Goal: Task Accomplishment & Management: Complete application form

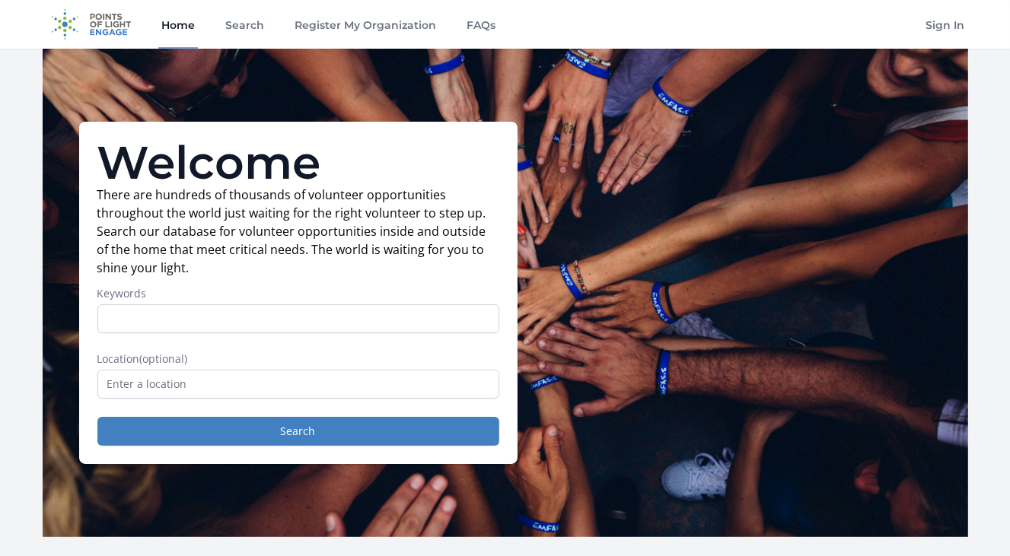
click at [121, 309] on input "Keywords" at bounding box center [298, 318] width 402 height 29
click at [49, 407] on div "Welcome There are hundreds of thousands of volunteer opportunities throughout t…" at bounding box center [505, 293] width 925 height 488
click at [116, 391] on input "text" at bounding box center [298, 384] width 402 height 29
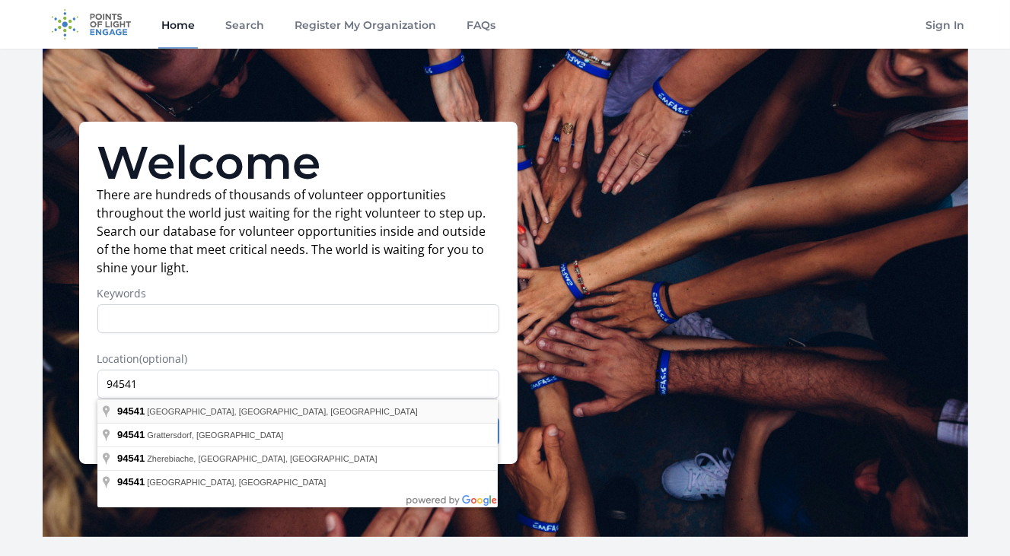
type input "Hayward, CA 94541, USA"
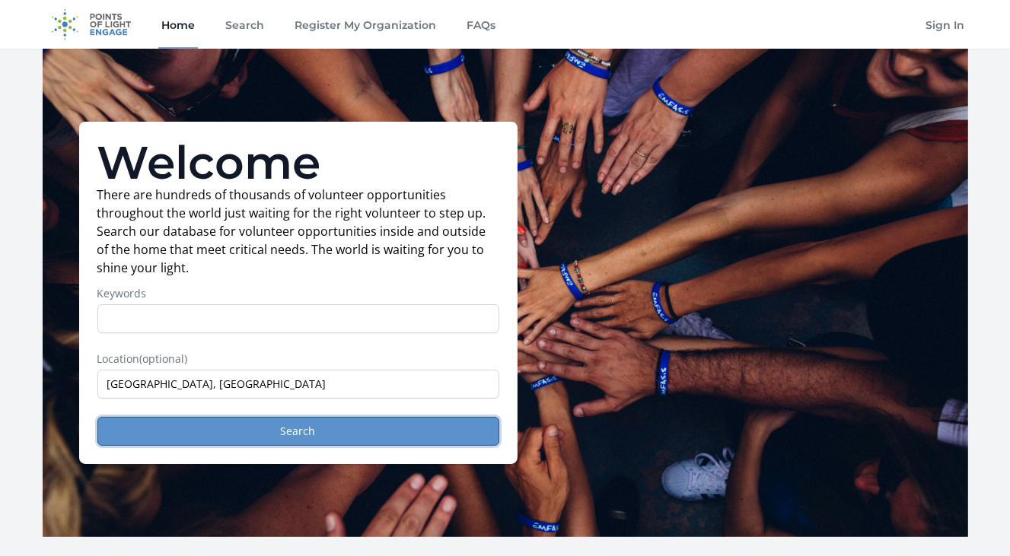
click at [278, 433] on button "Search" at bounding box center [298, 431] width 402 height 29
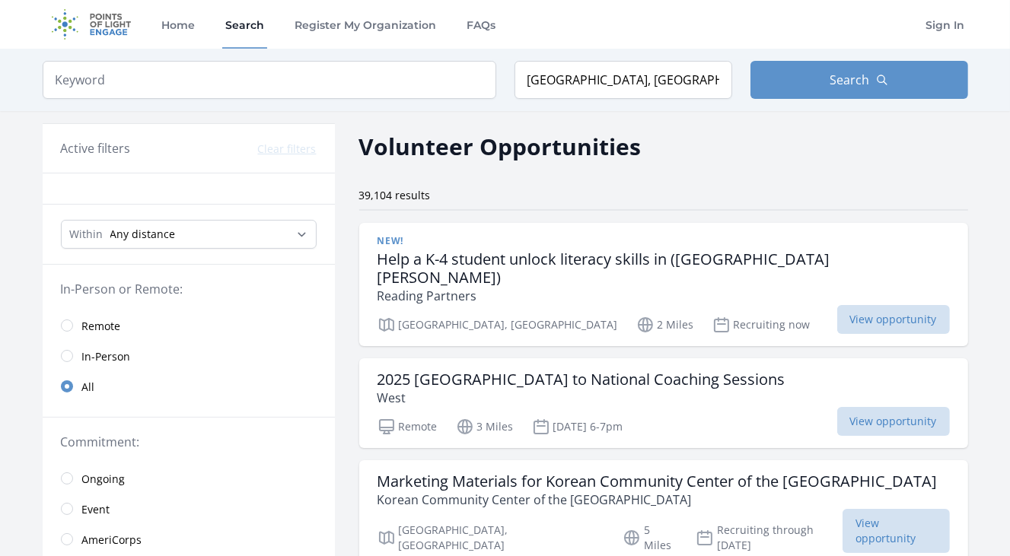
click at [103, 324] on span "Remote" at bounding box center [101, 326] width 39 height 15
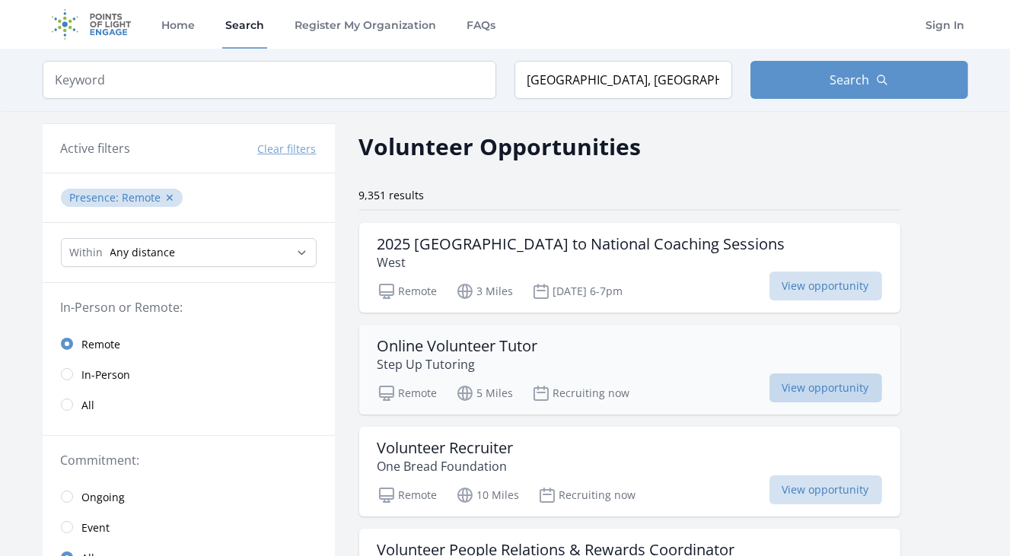
click at [821, 397] on span "View opportunity" at bounding box center [825, 388] width 113 height 29
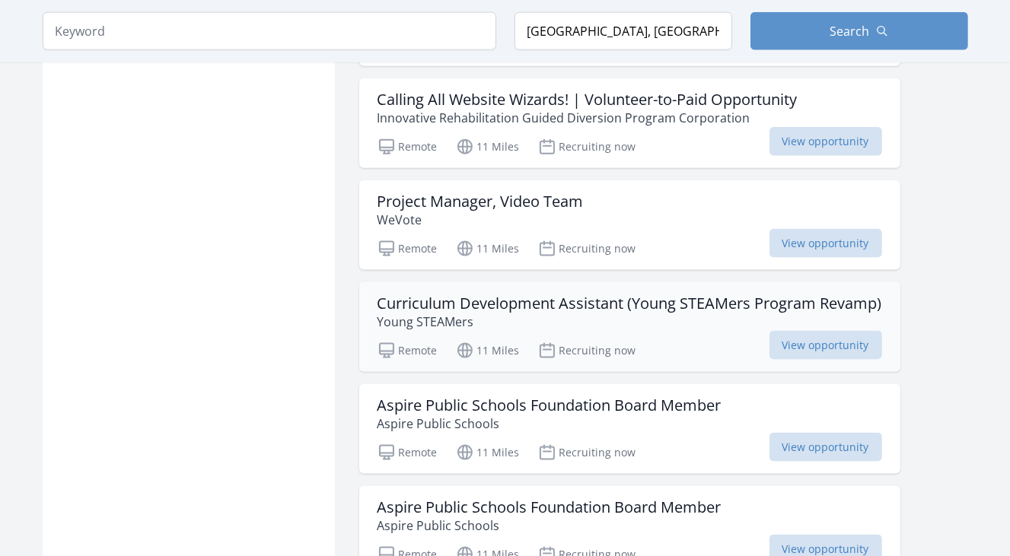
scroll to position [1978, 0]
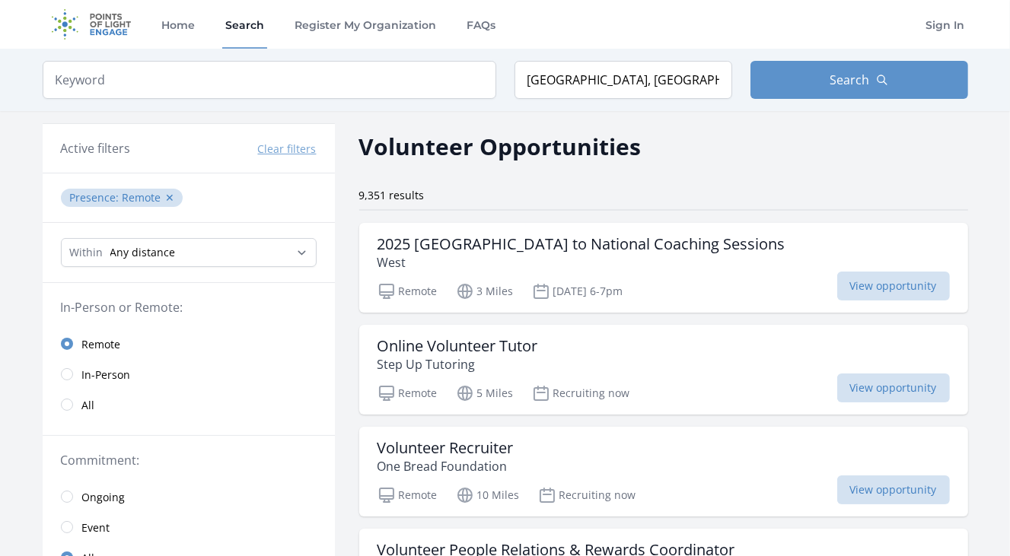
click at [77, 377] on link "In-Person" at bounding box center [189, 374] width 292 height 30
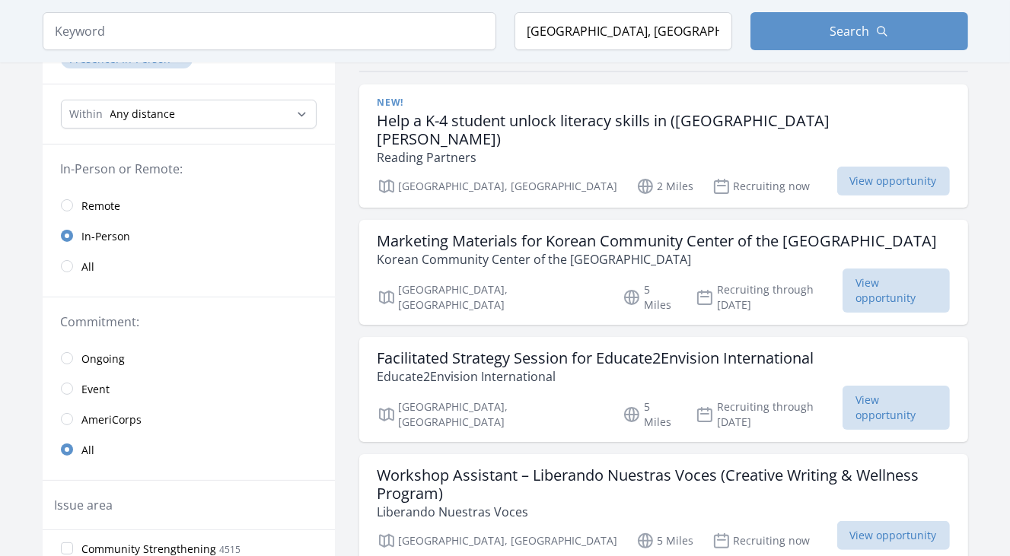
scroll to position [304, 0]
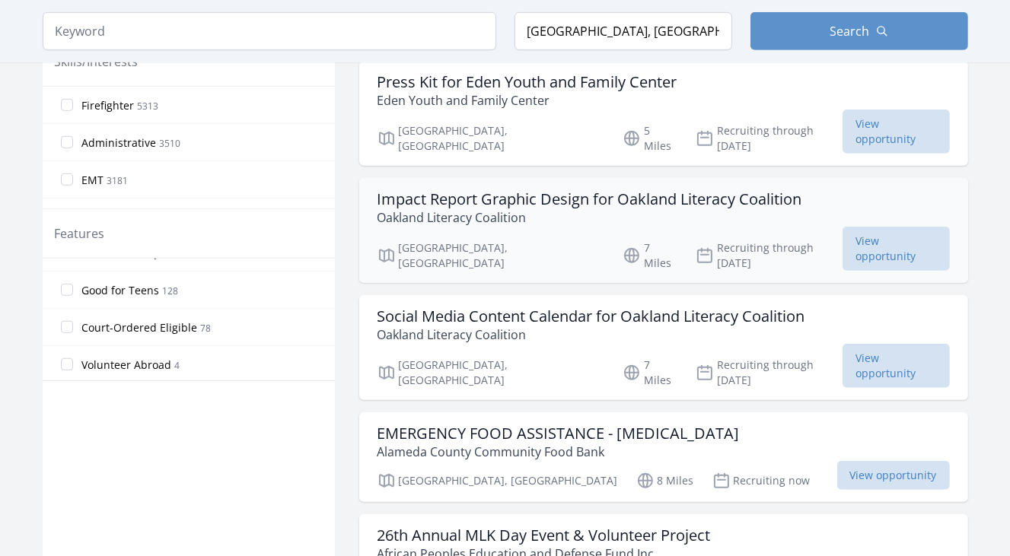
scroll to position [761, 0]
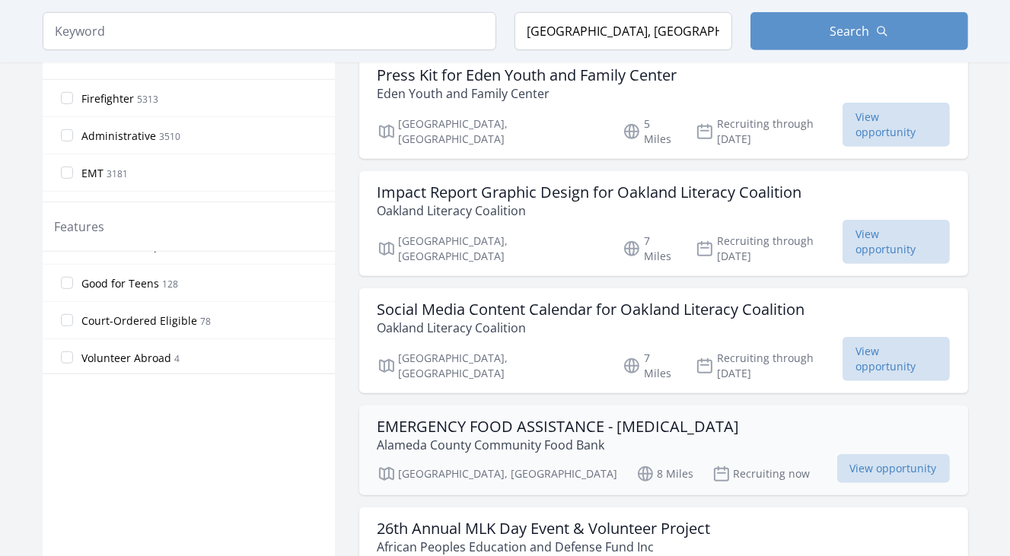
click at [638, 418] on h3 "EMERGENCY FOOD ASSISTANCE - COVID-19" at bounding box center [558, 427] width 362 height 18
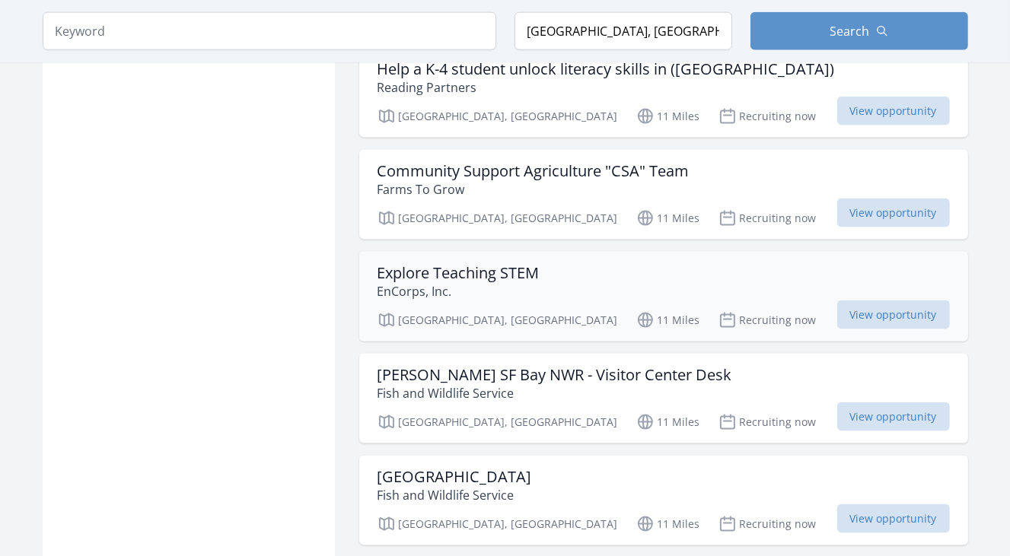
scroll to position [1826, 0]
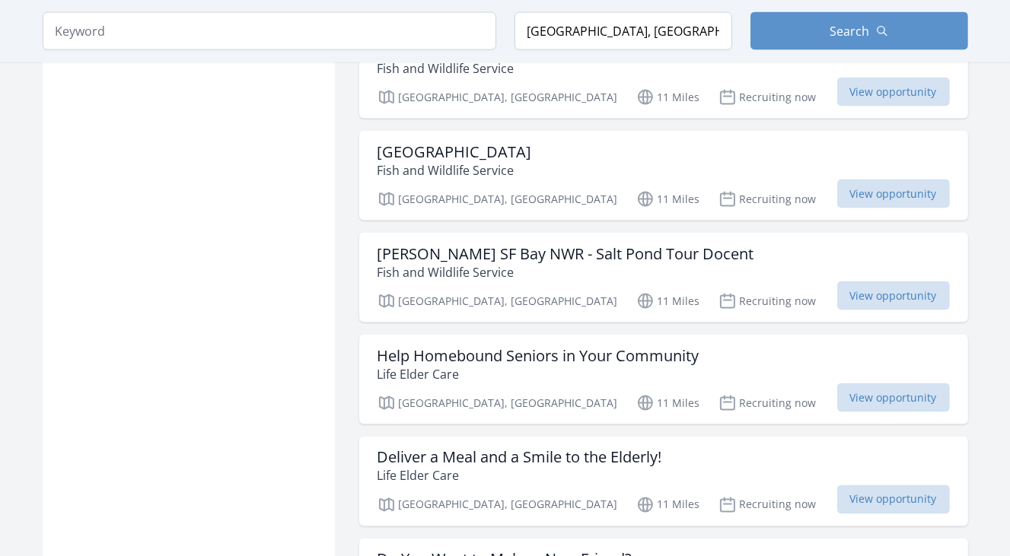
scroll to position [2130, 0]
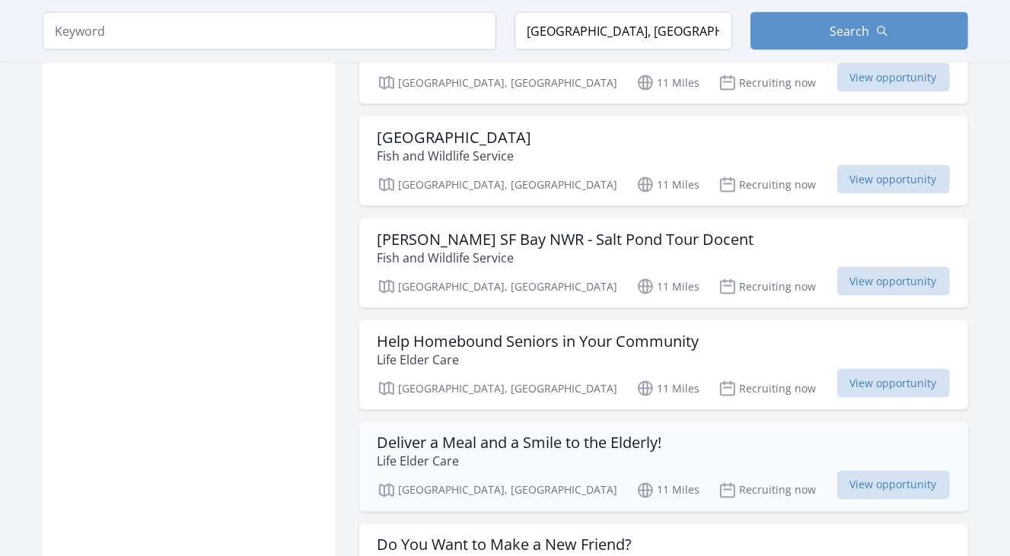
click at [499, 434] on h3 "Deliver a Meal and a Smile to the Elderly!" at bounding box center [519, 443] width 285 height 18
click at [549, 536] on h3 "Do You Want to Make a New Friend?" at bounding box center [504, 545] width 255 height 18
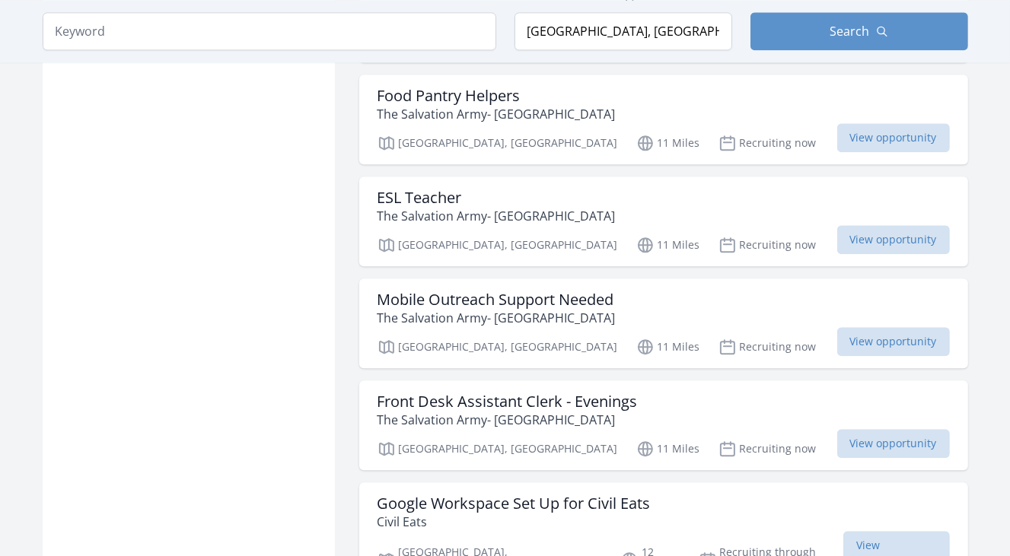
scroll to position [3195, 0]
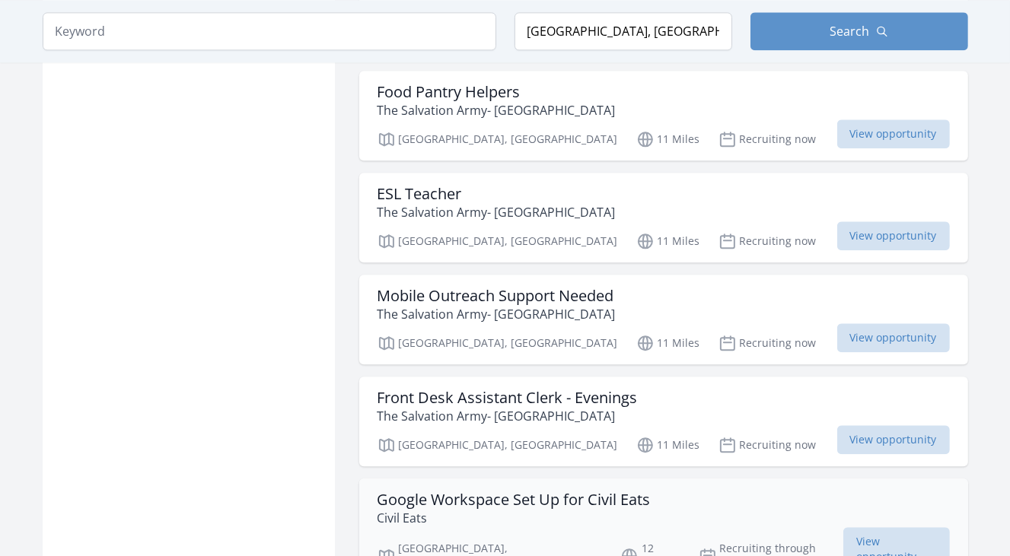
click at [536, 491] on h3 "Google Workspace Set Up for Civil Eats" at bounding box center [513, 500] width 273 height 18
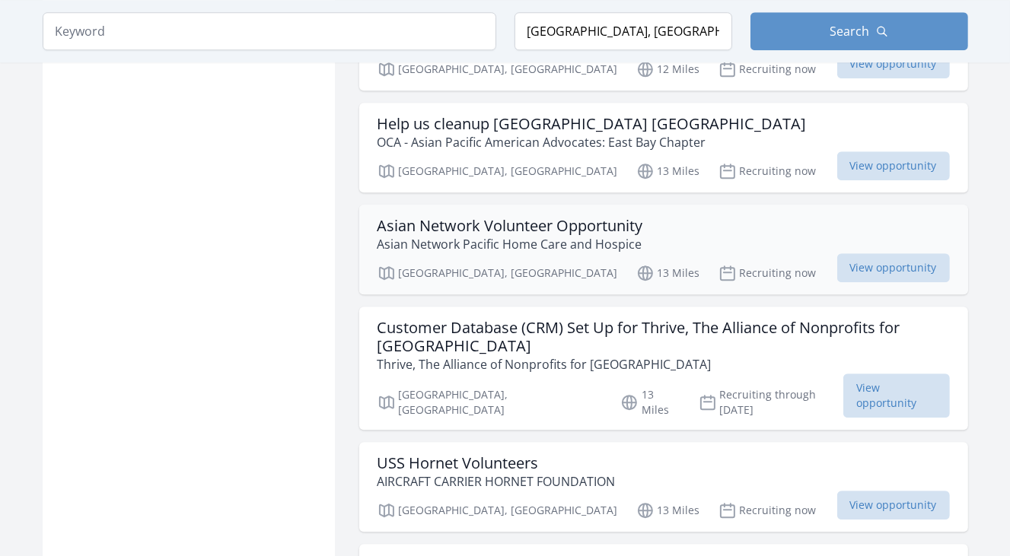
scroll to position [3804, 0]
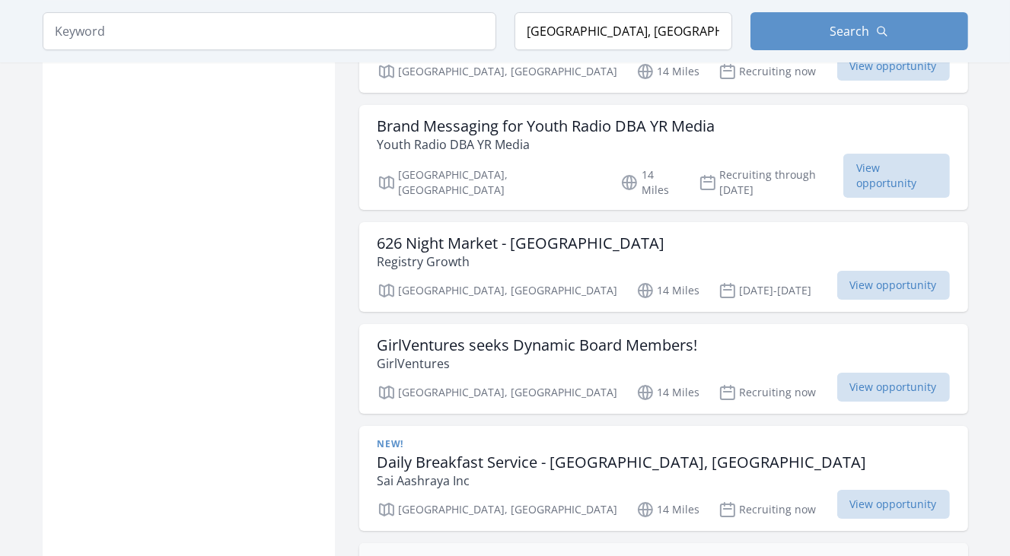
scroll to position [4641, 0]
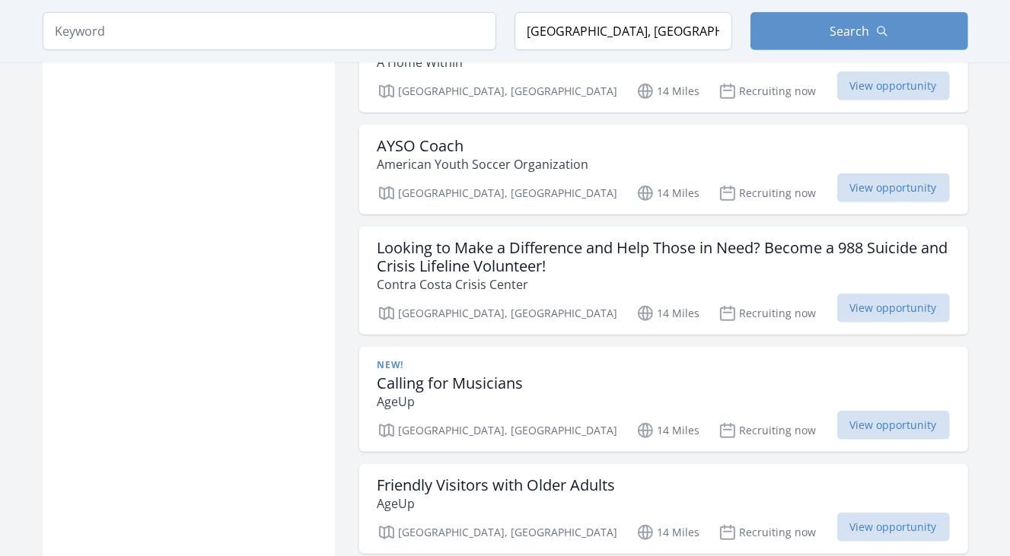
scroll to position [5934, 0]
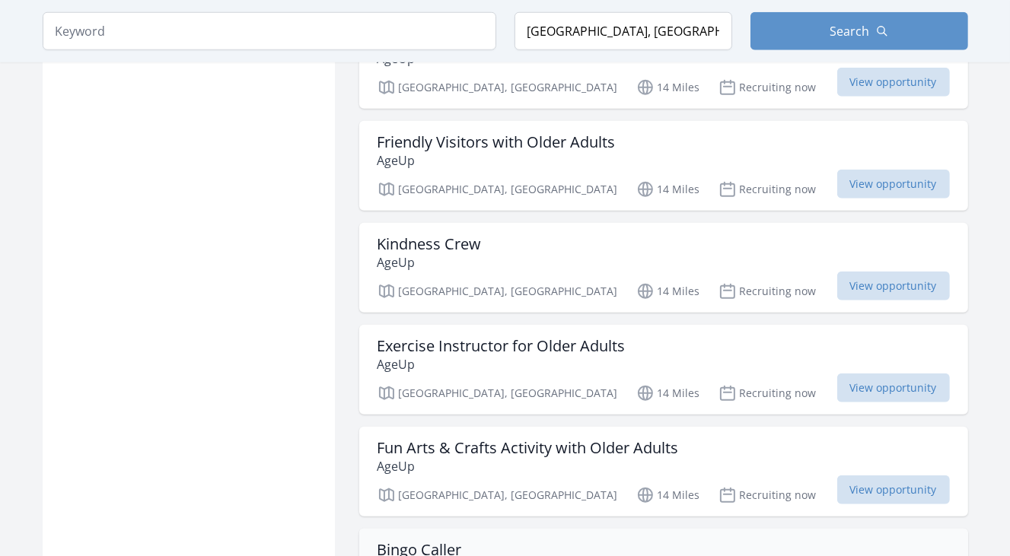
scroll to position [6543, 0]
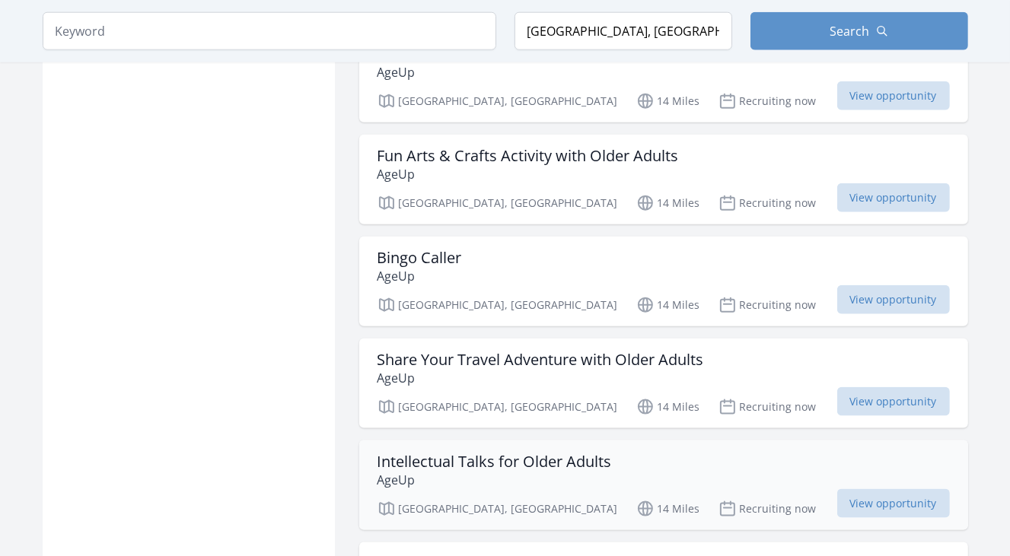
click at [486, 471] on p "AgeUp" at bounding box center [494, 480] width 234 height 18
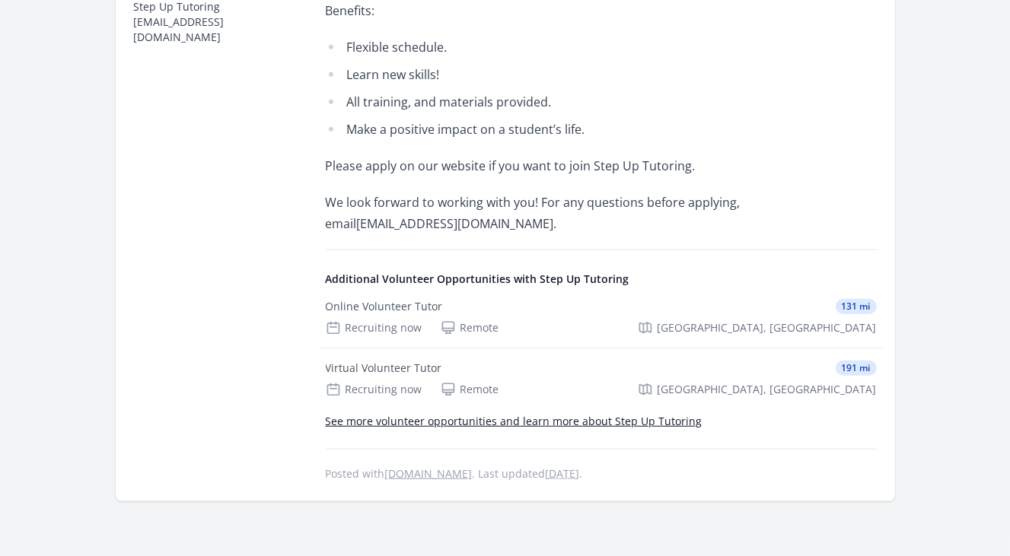
scroll to position [837, 0]
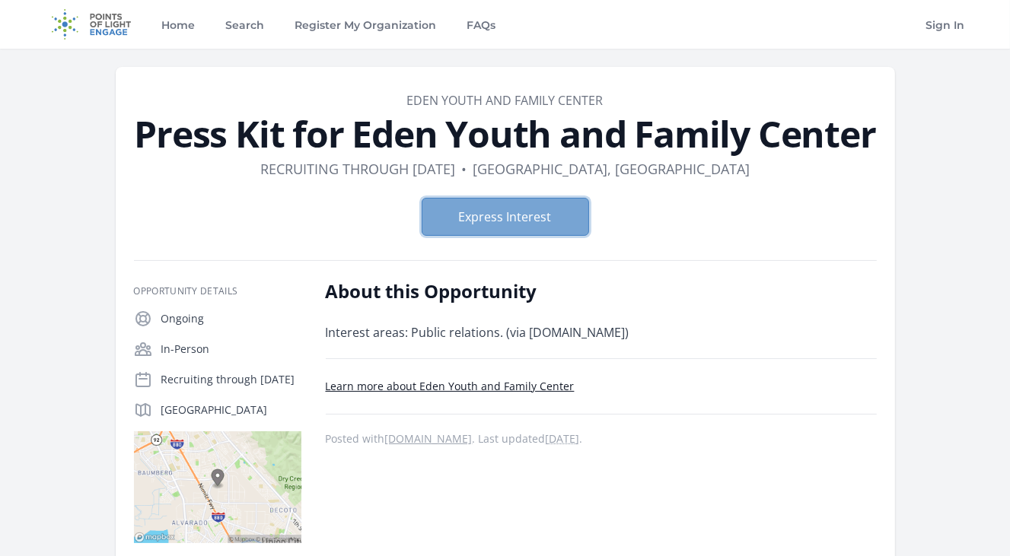
click at [503, 224] on button "Express Interest" at bounding box center [504, 217] width 167 height 38
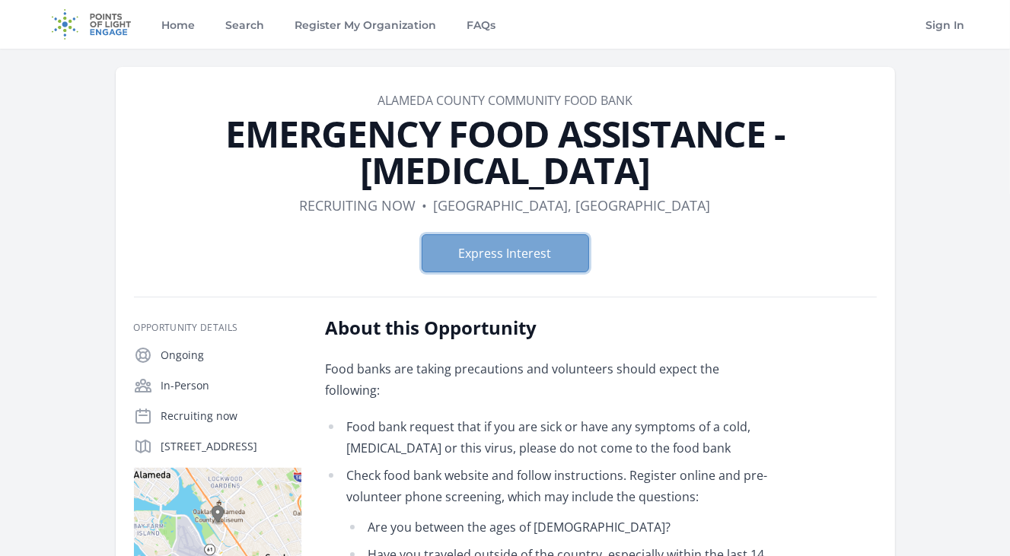
click at [501, 234] on button "Express Interest" at bounding box center [504, 253] width 167 height 38
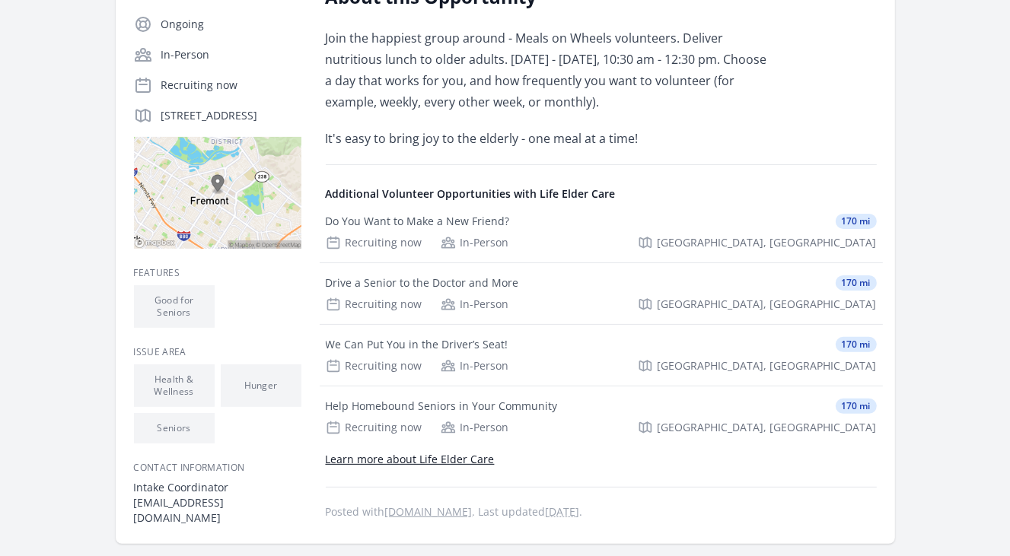
scroll to position [304, 0]
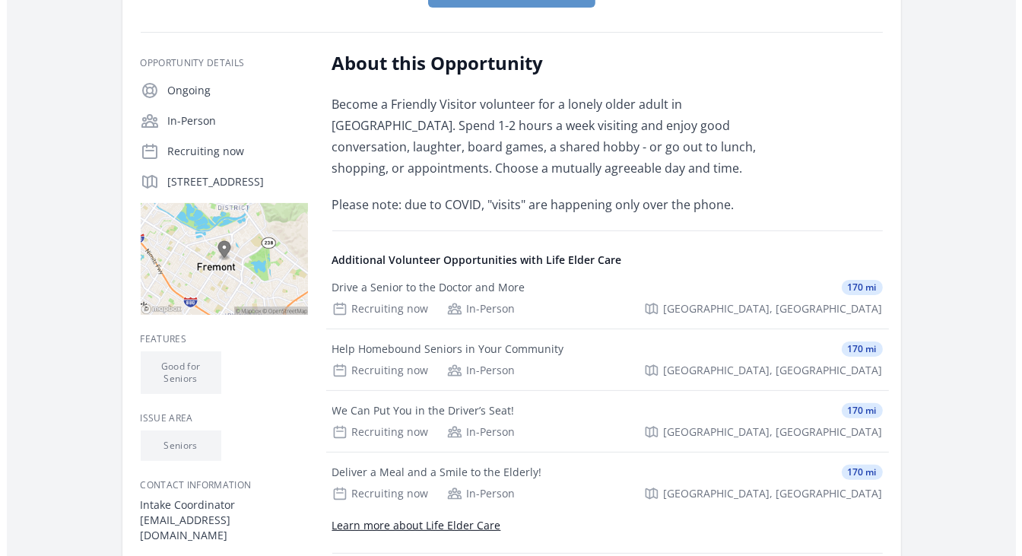
scroll to position [380, 0]
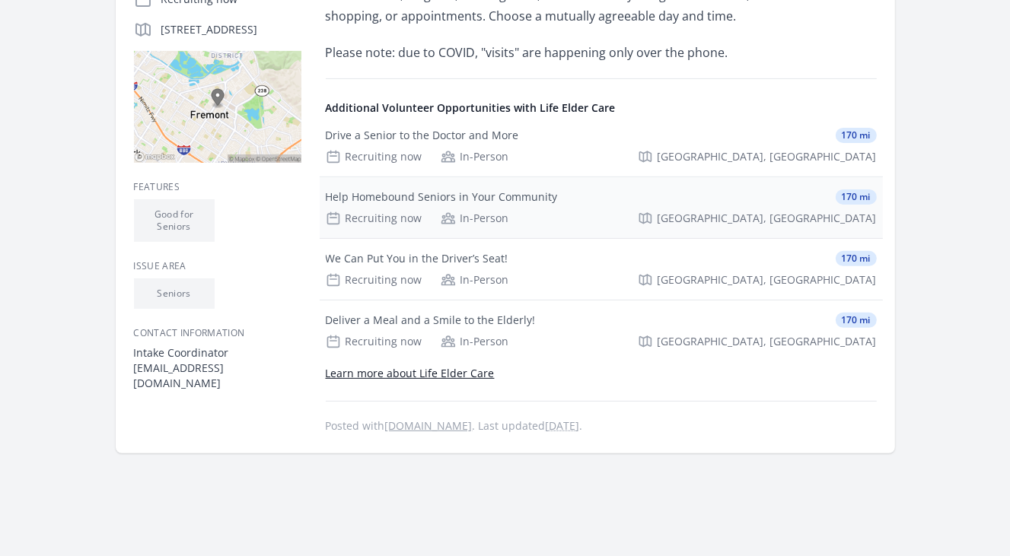
click at [479, 198] on div "Help Homebound Seniors in Your Community" at bounding box center [442, 196] width 232 height 15
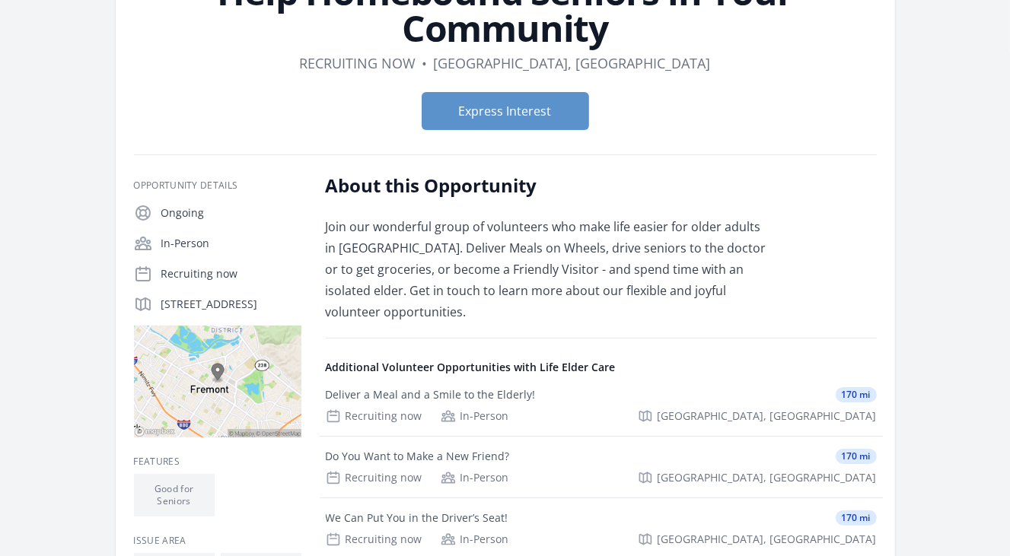
scroll to position [152, 0]
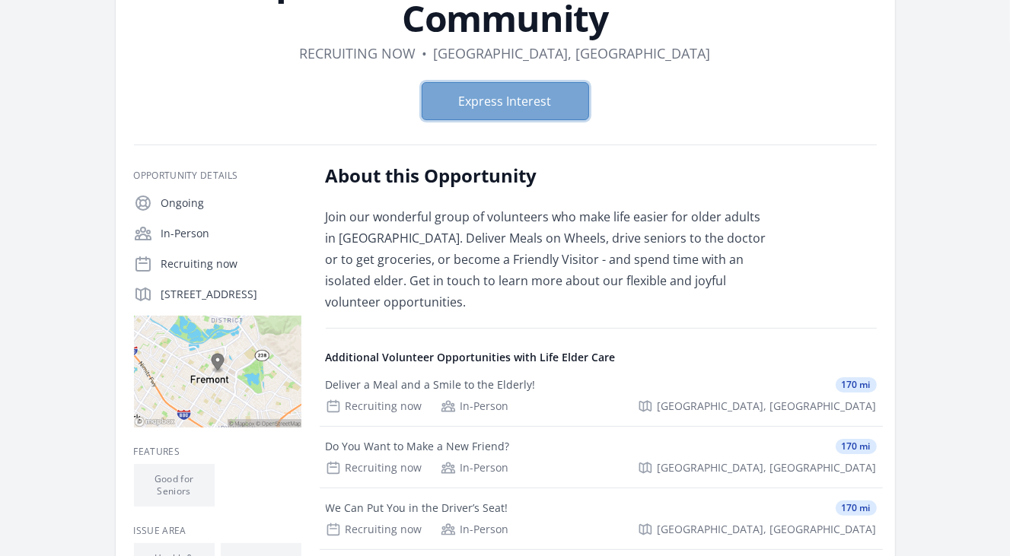
click at [542, 109] on button "Express Interest" at bounding box center [504, 101] width 167 height 38
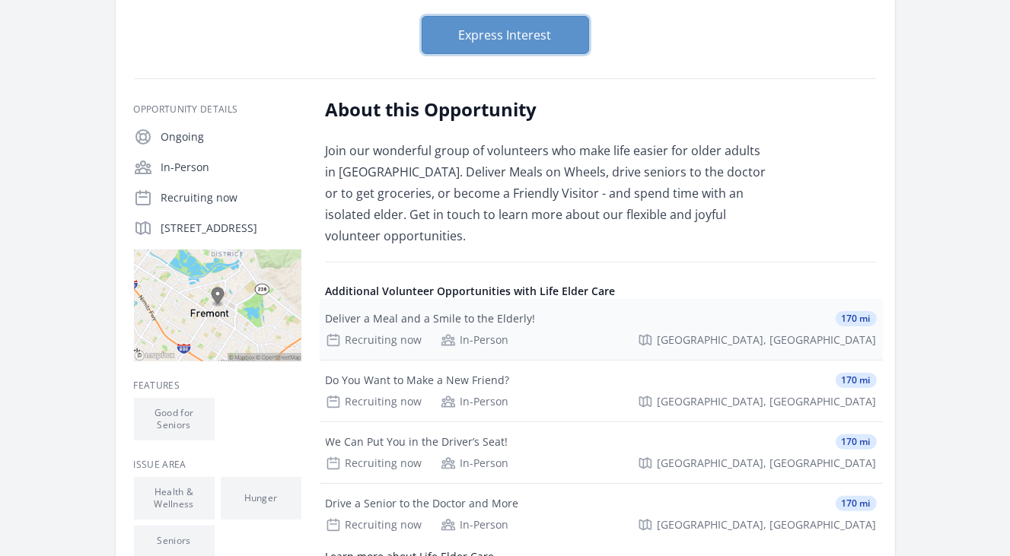
scroll to position [380, 0]
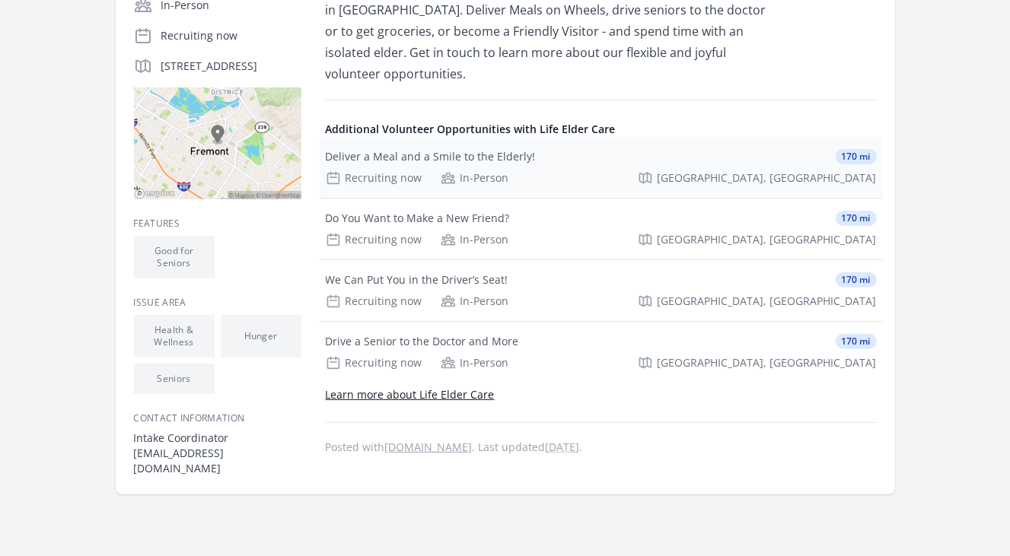
click at [496, 175] on div "In-Person" at bounding box center [474, 177] width 68 height 15
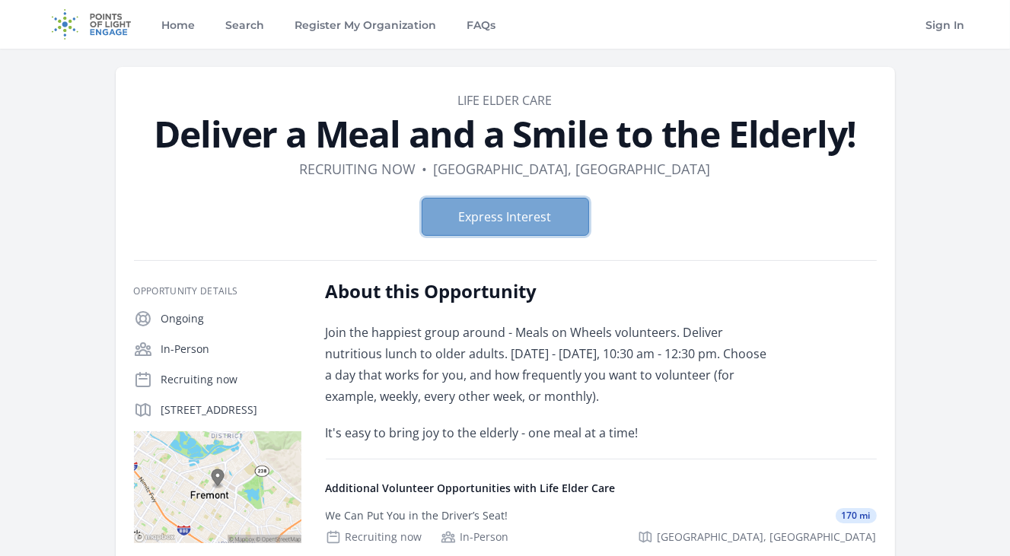
click at [496, 211] on button "Express Interest" at bounding box center [504, 217] width 167 height 38
drag, startPoint x: 569, startPoint y: 102, endPoint x: 456, endPoint y: 99, distance: 112.6
click at [456, 99] on dd "Life Elder Care" at bounding box center [505, 100] width 743 height 18
click at [552, 103] on dd "Life Elder Care" at bounding box center [505, 100] width 743 height 18
drag, startPoint x: 561, startPoint y: 96, endPoint x: 453, endPoint y: 100, distance: 108.1
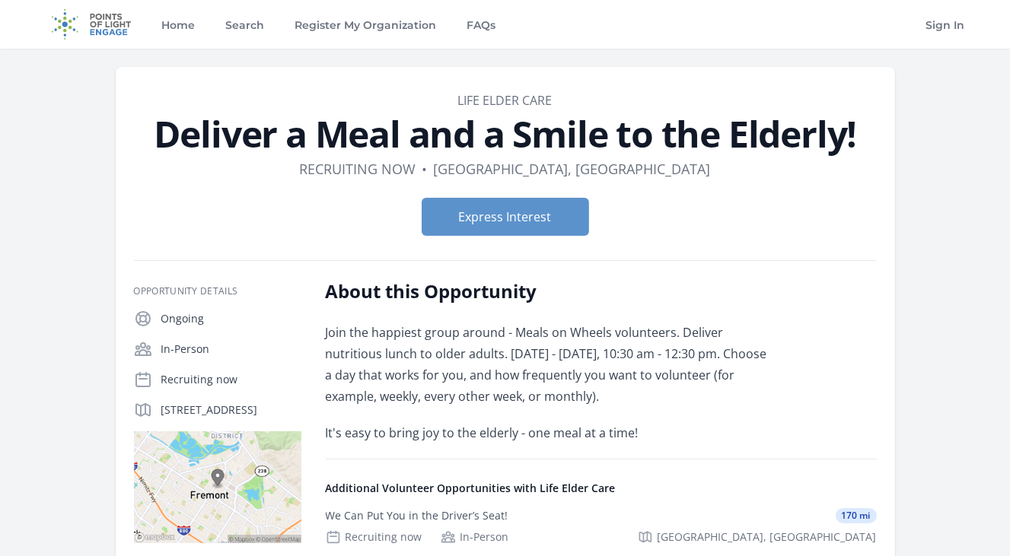
click at [453, 100] on dd "Life Elder Care" at bounding box center [505, 100] width 743 height 18
copy link "Life Elder Care"
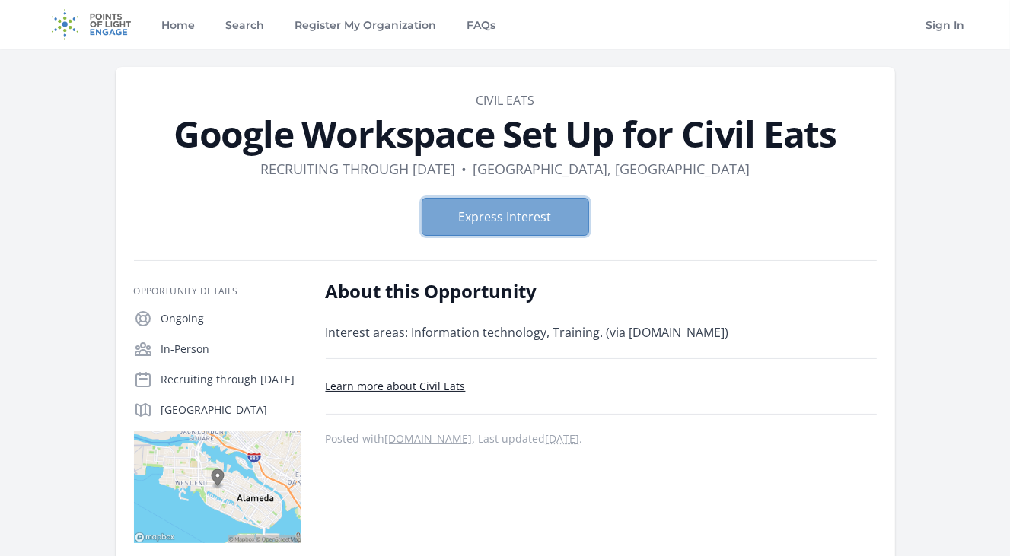
click at [508, 216] on button "Express Interest" at bounding box center [504, 217] width 167 height 38
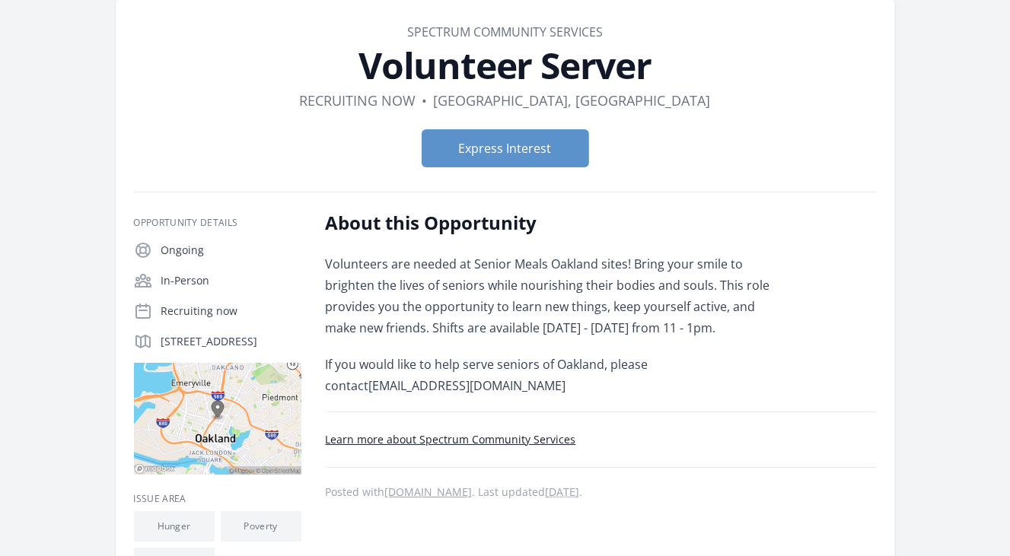
scroll to position [152, 0]
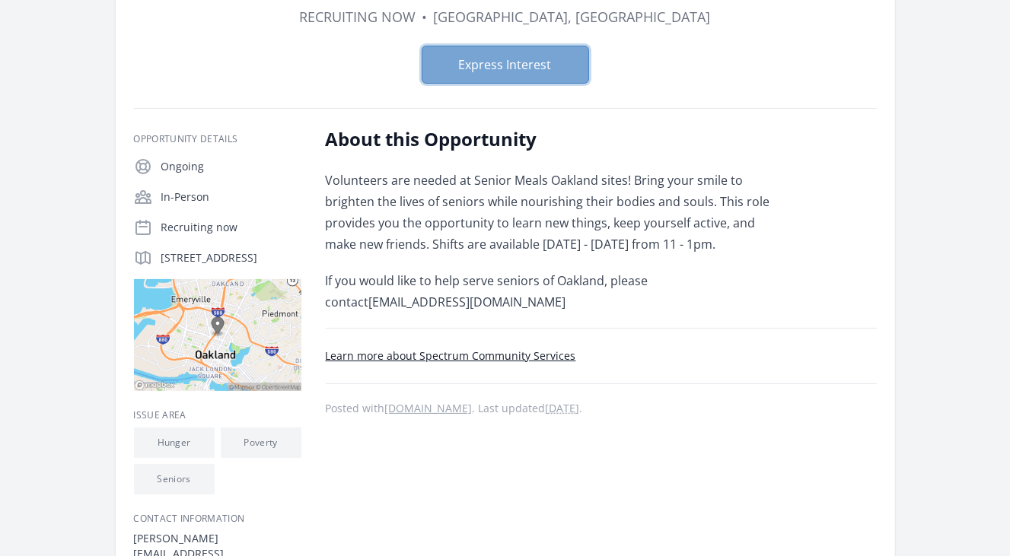
click at [487, 76] on button "Express Interest" at bounding box center [504, 65] width 167 height 38
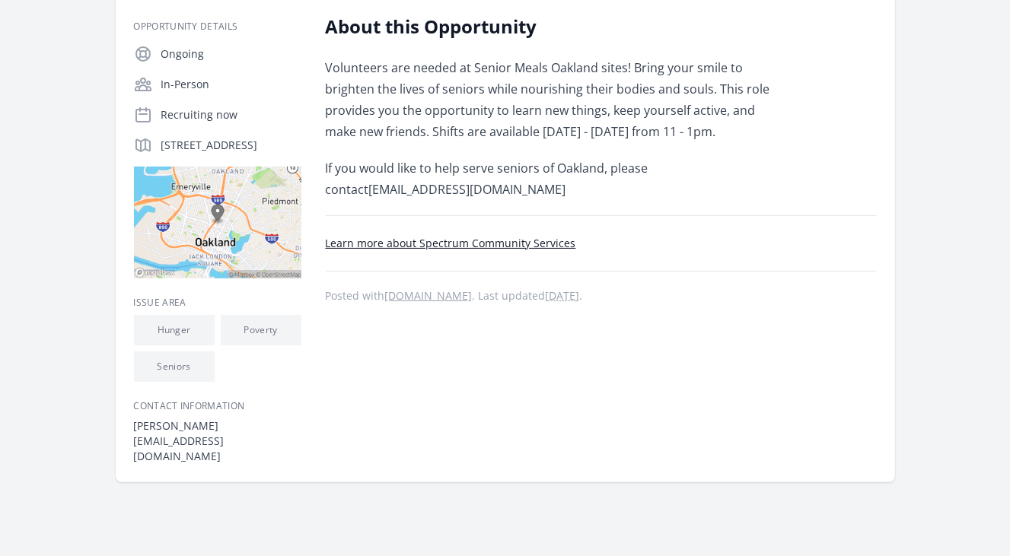
scroll to position [456, 0]
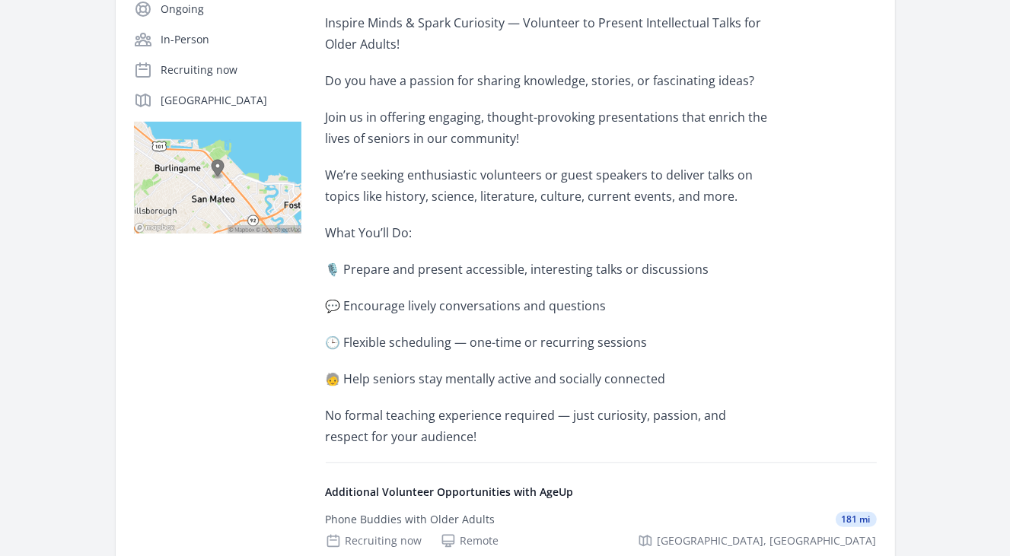
scroll to position [456, 0]
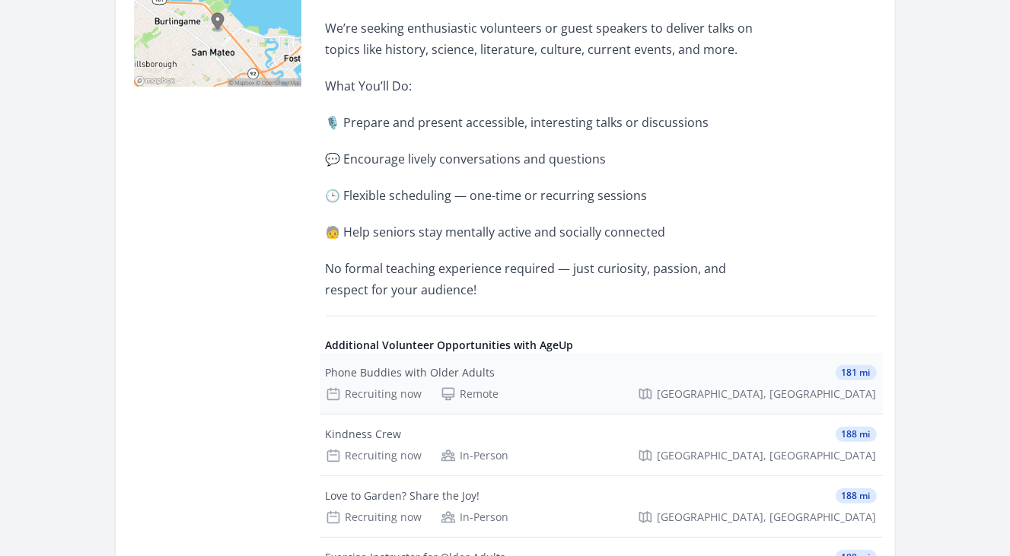
click at [407, 375] on div "Phone Buddies with Older Adults" at bounding box center [411, 372] width 170 height 15
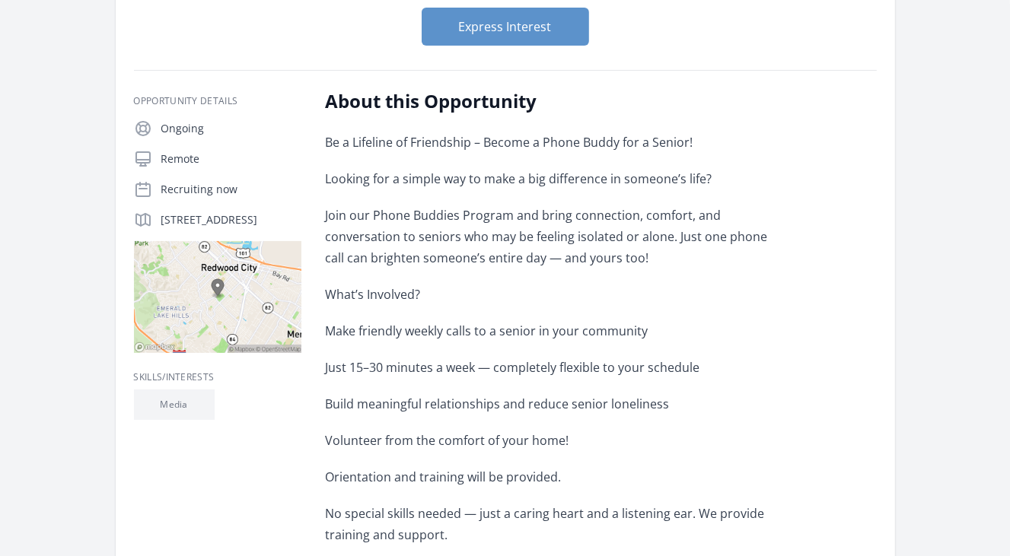
scroll to position [76, 0]
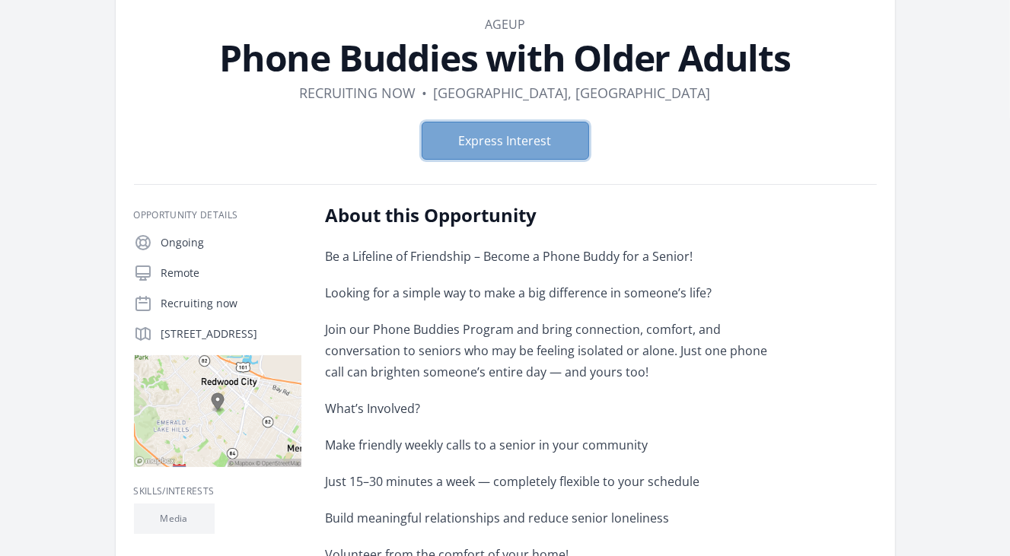
click at [534, 149] on button "Express Interest" at bounding box center [504, 141] width 167 height 38
